Goal: Information Seeking & Learning: Learn about a topic

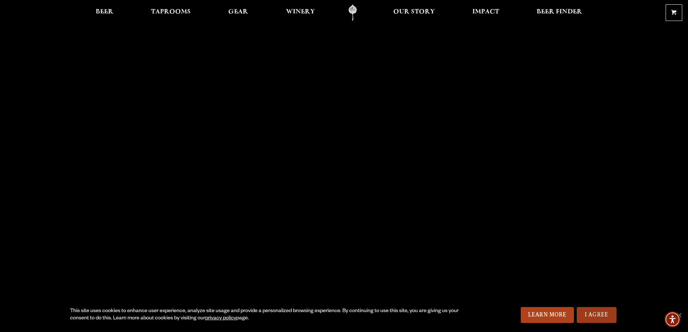
click at [600, 317] on link "I Agree" at bounding box center [597, 315] width 40 height 16
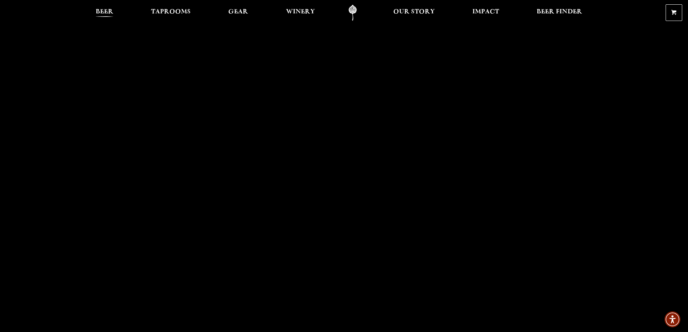
click at [107, 13] on span "Beer" at bounding box center [105, 12] width 18 height 6
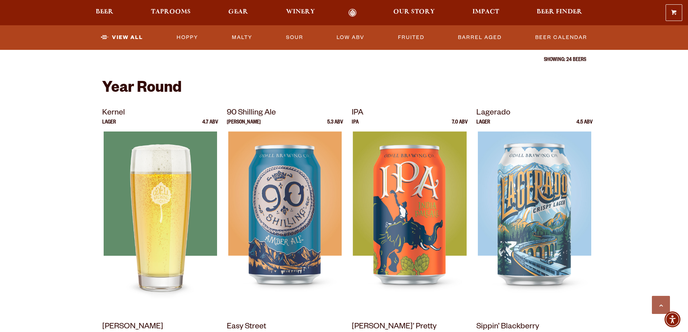
scroll to position [253, 0]
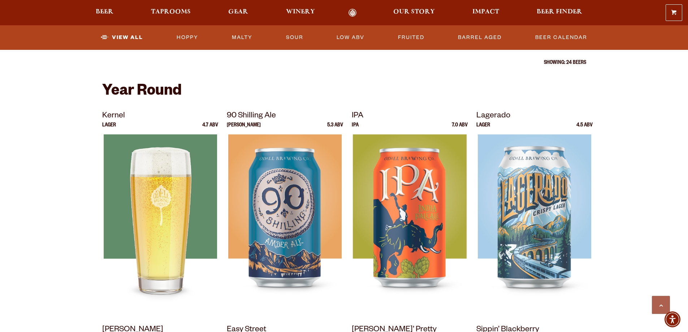
click at [128, 215] on img at bounding box center [159, 224] width 113 height 181
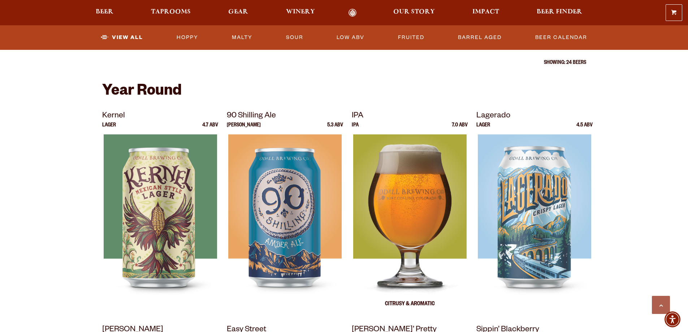
click at [405, 196] on img at bounding box center [409, 224] width 113 height 181
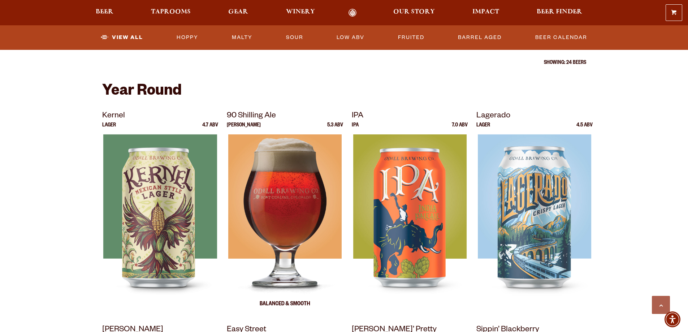
click at [271, 200] on img at bounding box center [284, 224] width 113 height 181
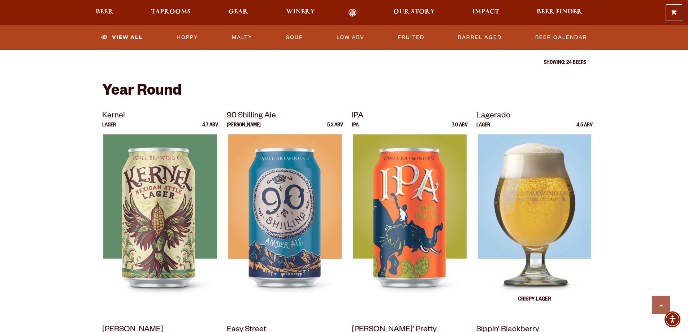
click at [536, 198] on img at bounding box center [534, 224] width 113 height 181
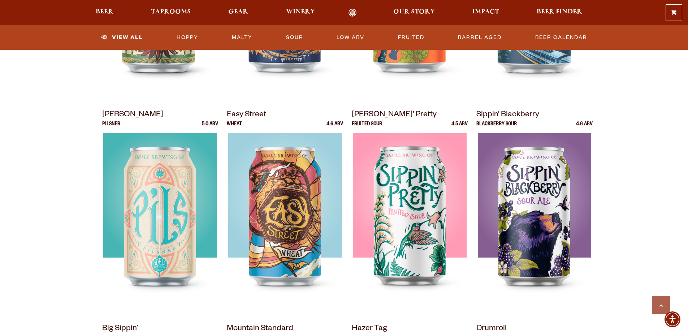
scroll to position [542, 0]
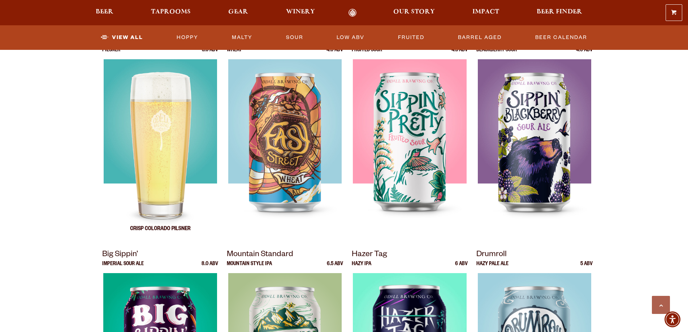
click at [168, 130] on div at bounding box center [160, 149] width 116 height 181
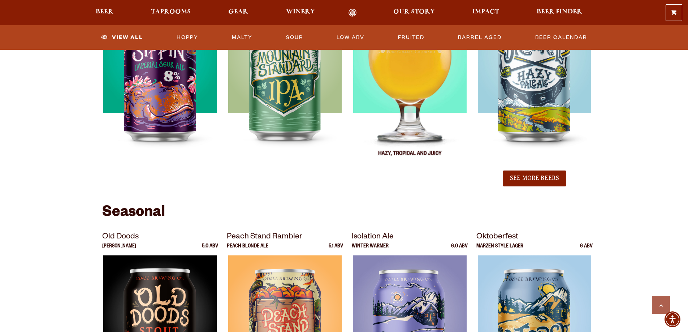
scroll to position [759, 0]
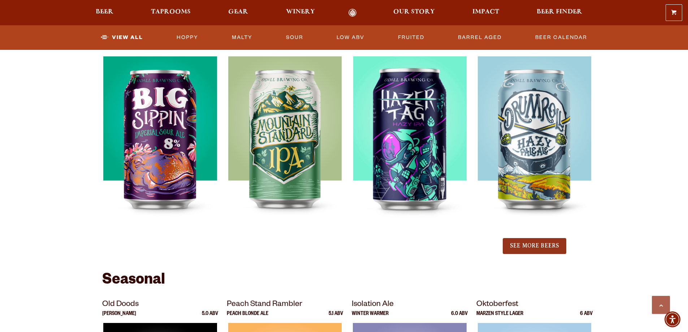
click at [511, 244] on button "See More Beers" at bounding box center [535, 246] width 64 height 16
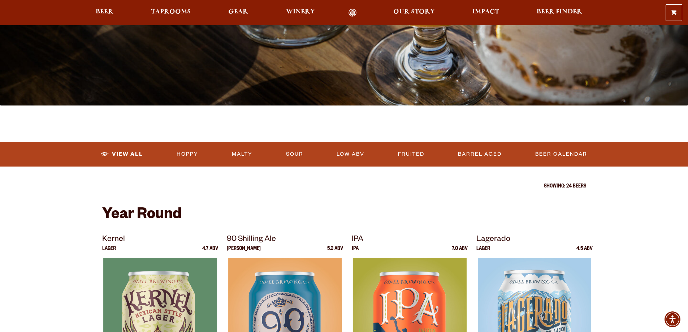
scroll to position [0, 0]
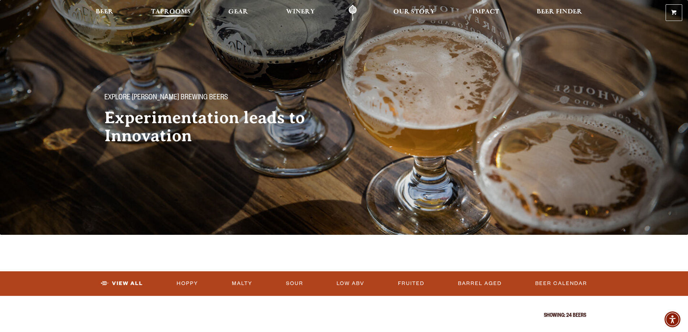
click at [174, 14] on span "Taprooms" at bounding box center [171, 12] width 40 height 6
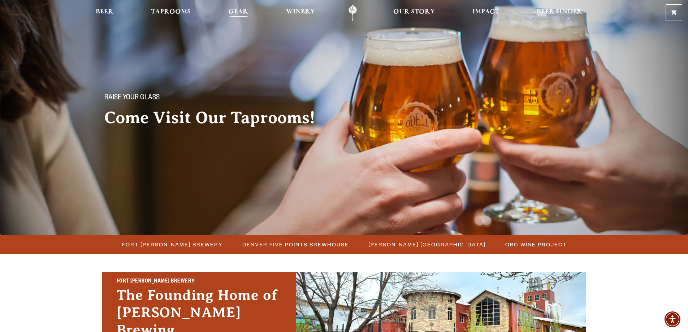
click at [235, 13] on span "Gear" at bounding box center [238, 12] width 20 height 6
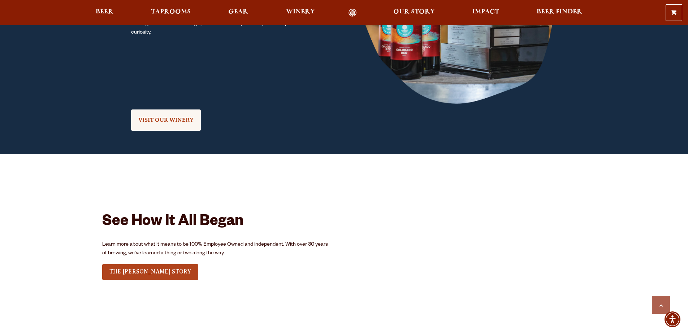
scroll to position [867, 0]
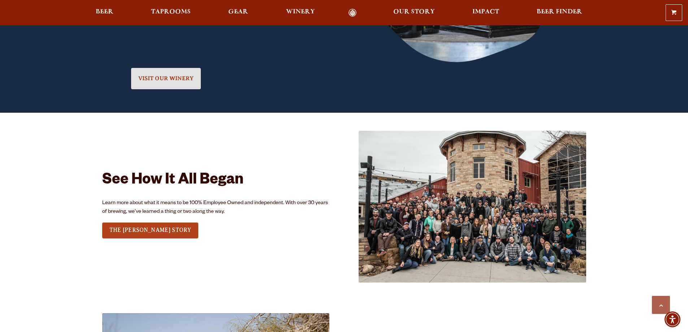
click at [157, 76] on span "VISIT OUR WINERY" at bounding box center [166, 78] width 56 height 7
